Goal: Transaction & Acquisition: Obtain resource

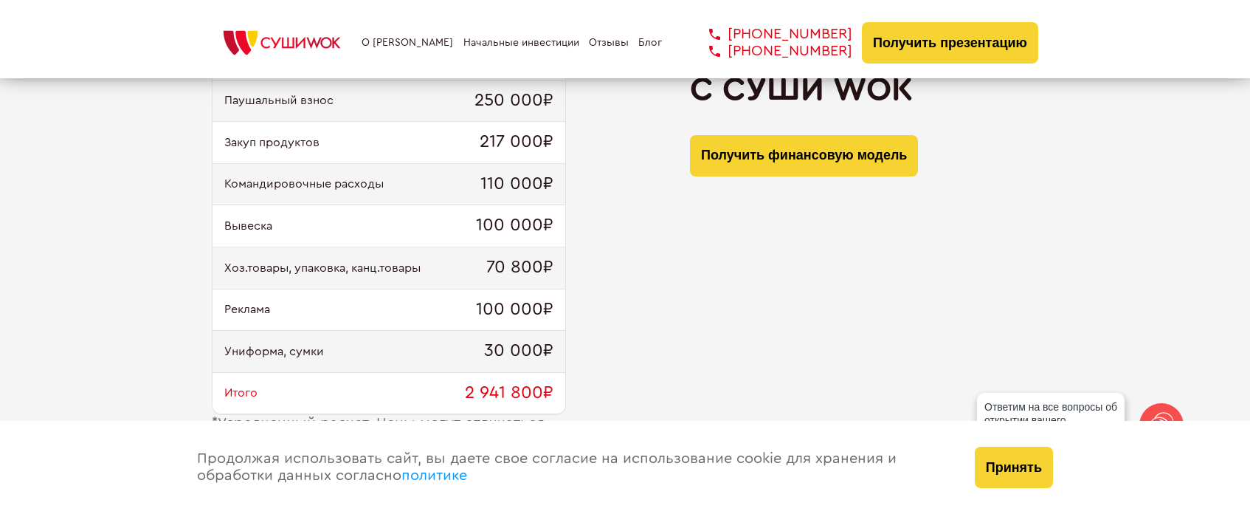
scroll to position [1527, 0]
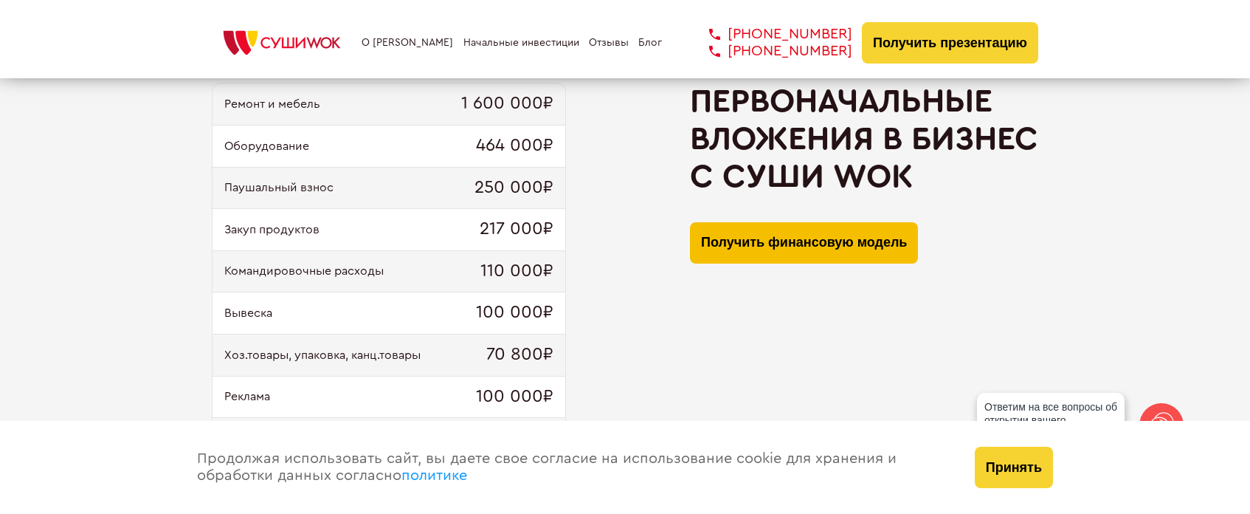
click at [754, 228] on button "Получить финансовую модель" at bounding box center [804, 242] width 228 height 41
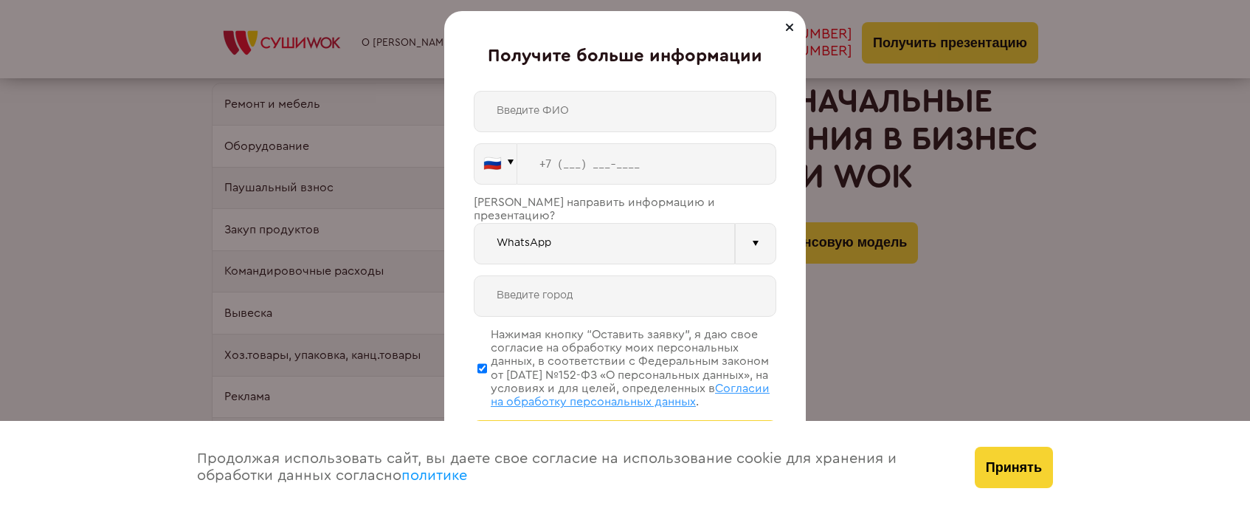
click at [560, 108] on input "text" at bounding box center [625, 111] width 303 height 41
type input "[PERSON_NAME]"
click at [558, 159] on input "tel" at bounding box center [646, 163] width 259 height 41
type input "[PHONE_NUMBER]"
click at [686, 114] on input "[PERSON_NAME]" at bounding box center [625, 111] width 303 height 41
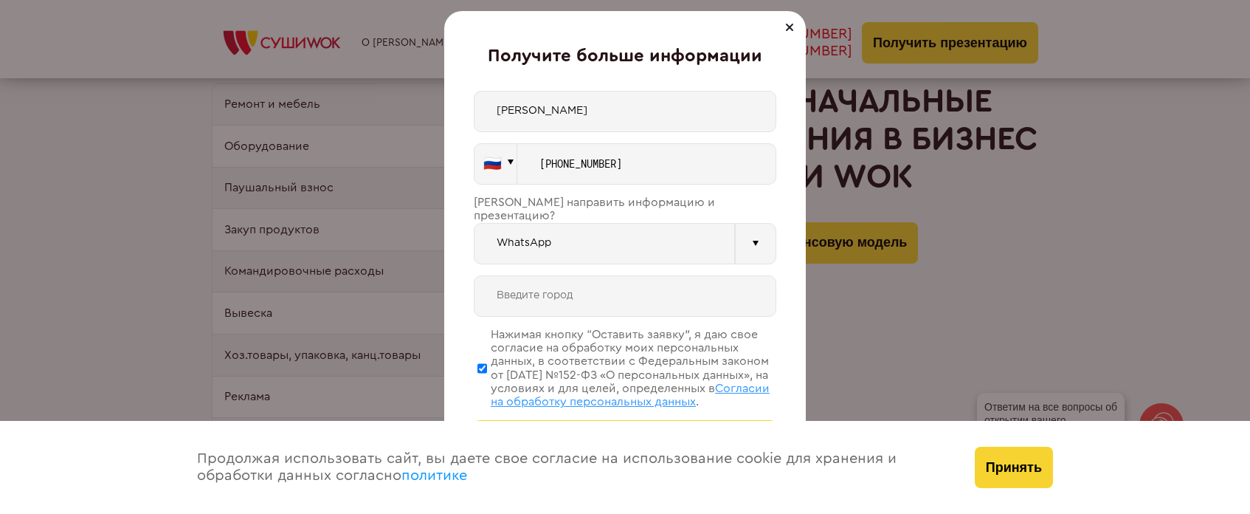
click at [534, 285] on input "text" at bounding box center [625, 295] width 303 height 41
drag, startPoint x: 484, startPoint y: 301, endPoint x: 470, endPoint y: 306, distance: 14.7
click at [484, 302] on input "[GEOGRAPHIC_DATA]" at bounding box center [625, 295] width 303 height 41
type input "[GEOGRAPHIC_DATA]"
click at [469, 306] on div "Получите больше информации [PERSON_NAME] 🇷🇺 🇹🇷 🇧🇾 🇰🇬 🇰🇿 🇦🇿 🇦🇲" at bounding box center [625, 257] width 362 height 492
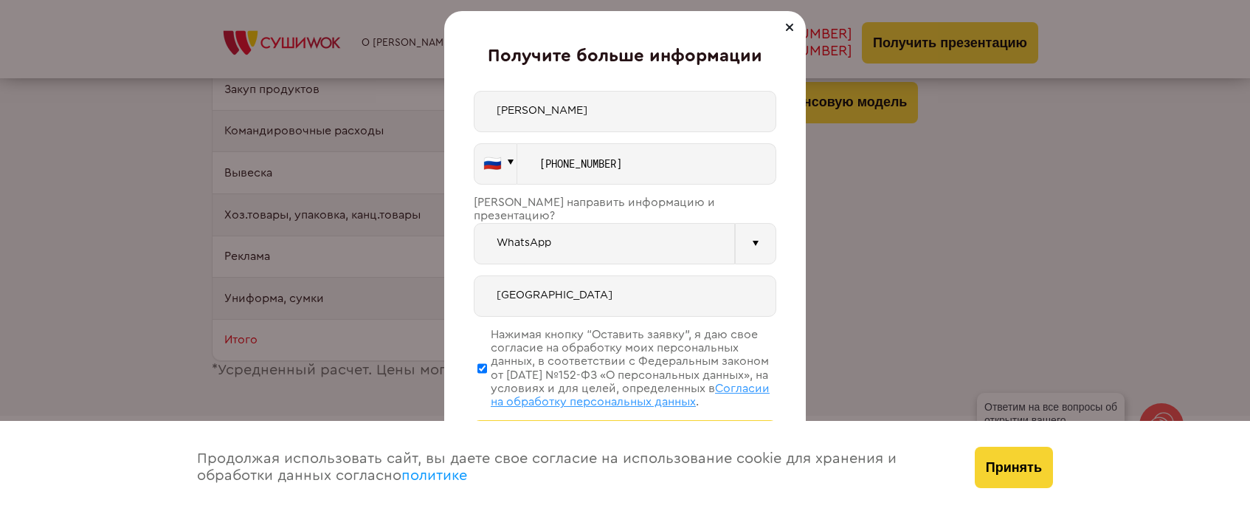
scroll to position [1674, 0]
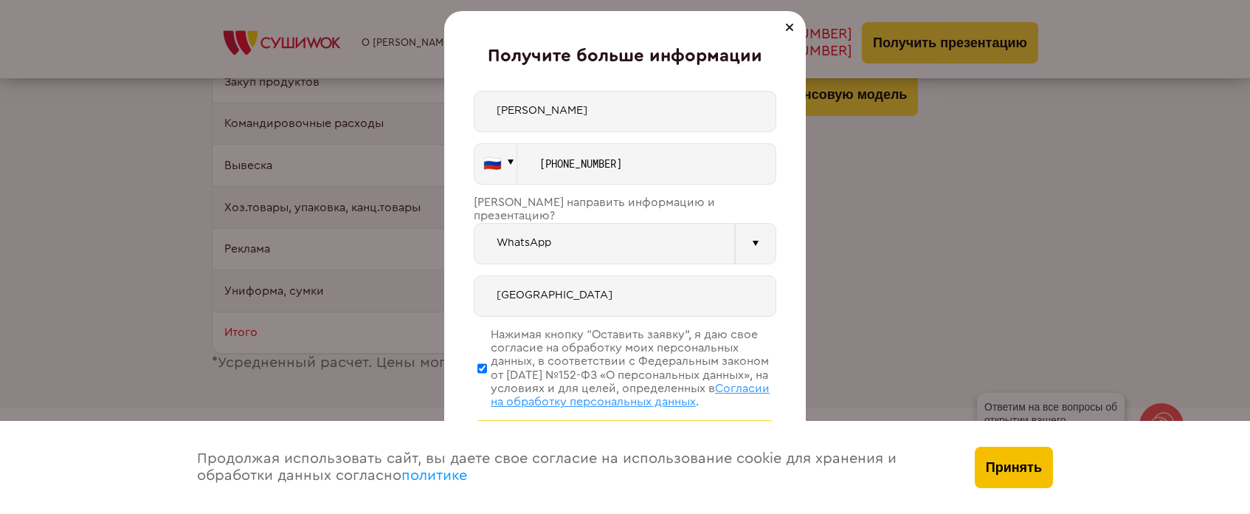
click at [995, 460] on button "Принять" at bounding box center [1014, 467] width 78 height 41
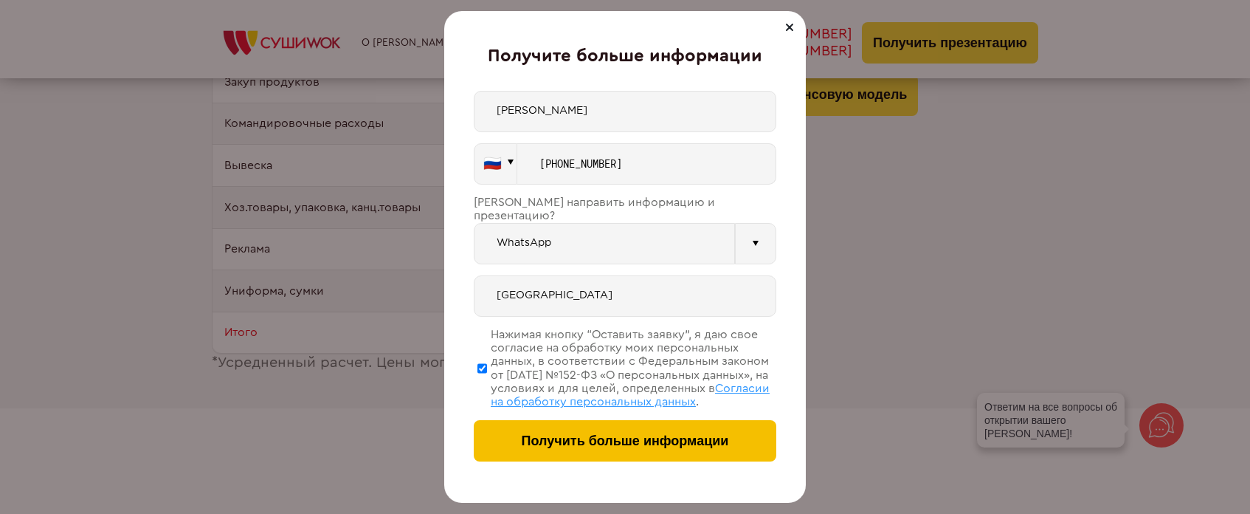
click at [650, 441] on span "Получить больше информации" at bounding box center [625, 441] width 207 height 16
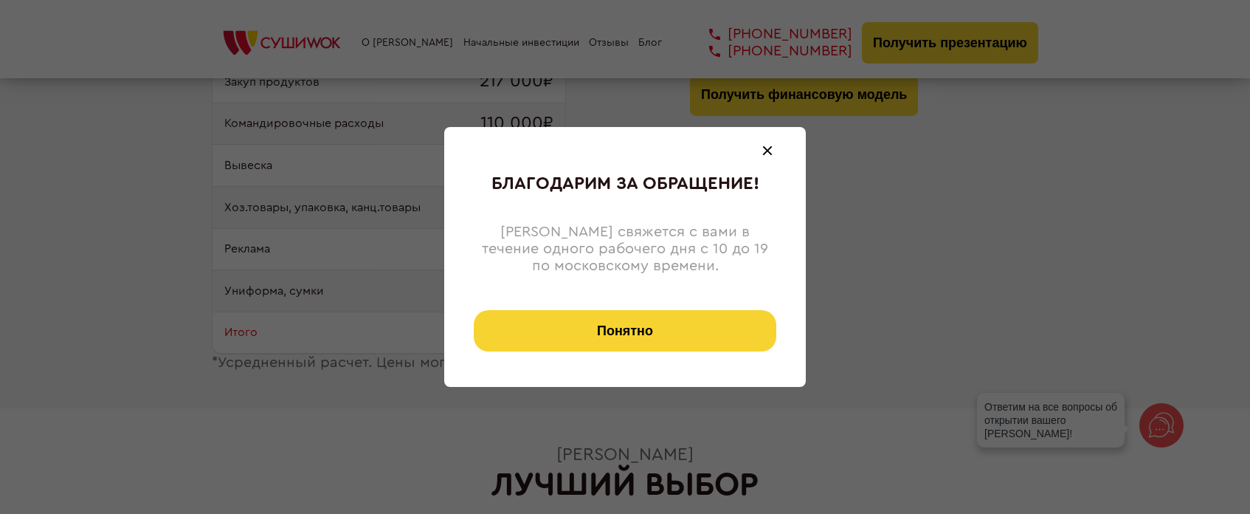
click at [608, 318] on button "Понятно" at bounding box center [625, 330] width 303 height 41
